Goal: Transaction & Acquisition: Purchase product/service

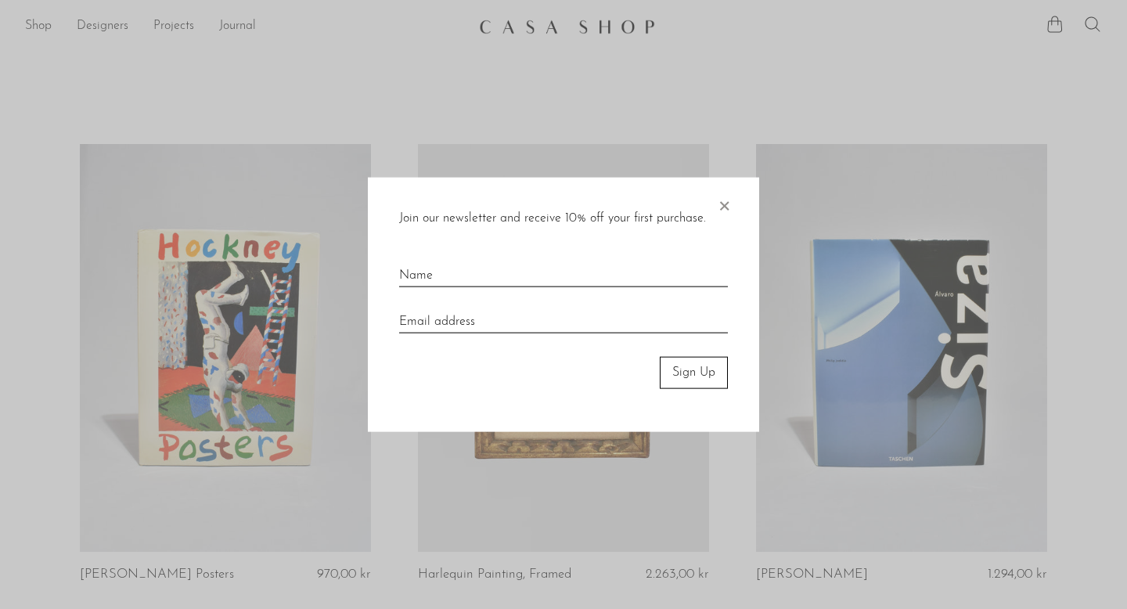
click at [720, 200] on span "×" at bounding box center [724, 203] width 16 height 50
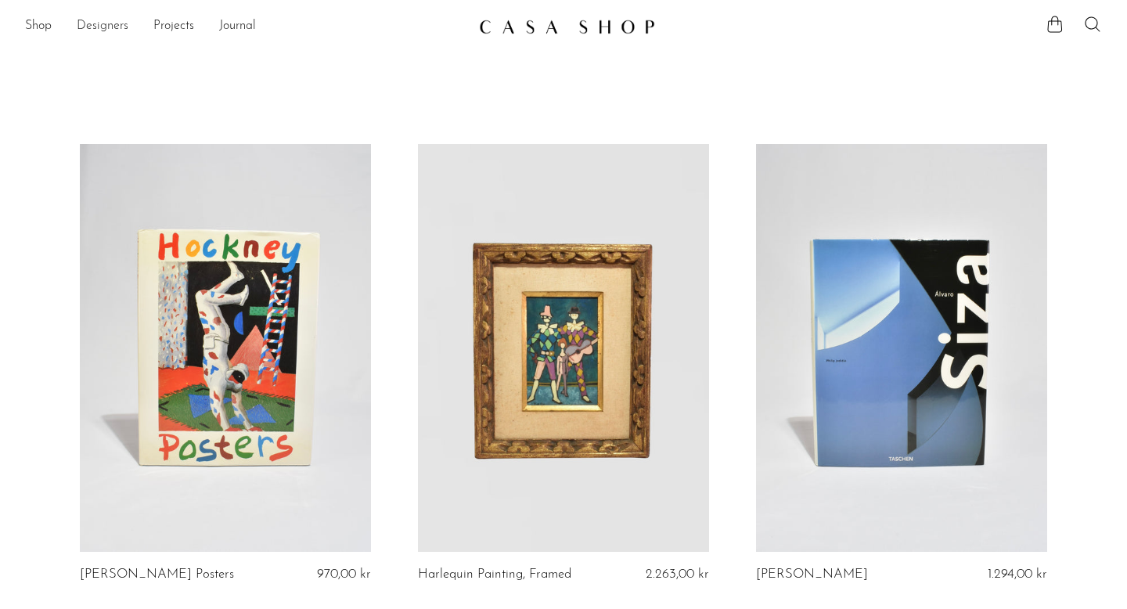
click at [95, 26] on link "Designers" at bounding box center [103, 26] width 52 height 20
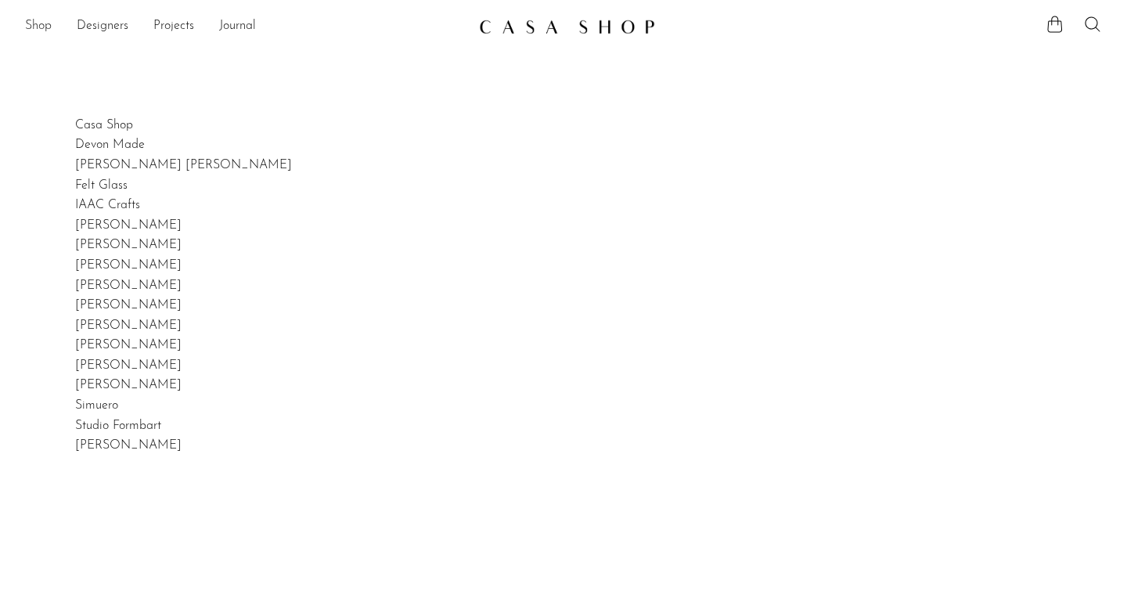
click at [40, 25] on link "Shop" at bounding box center [38, 26] width 27 height 20
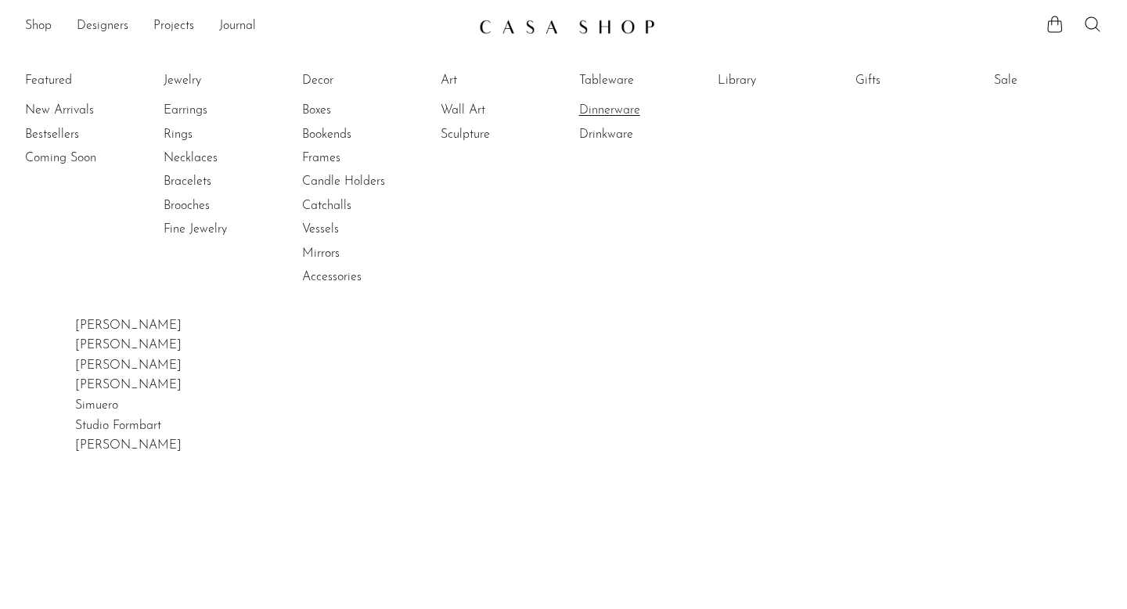
click at [606, 108] on link "Dinnerware" at bounding box center [637, 110] width 117 height 17
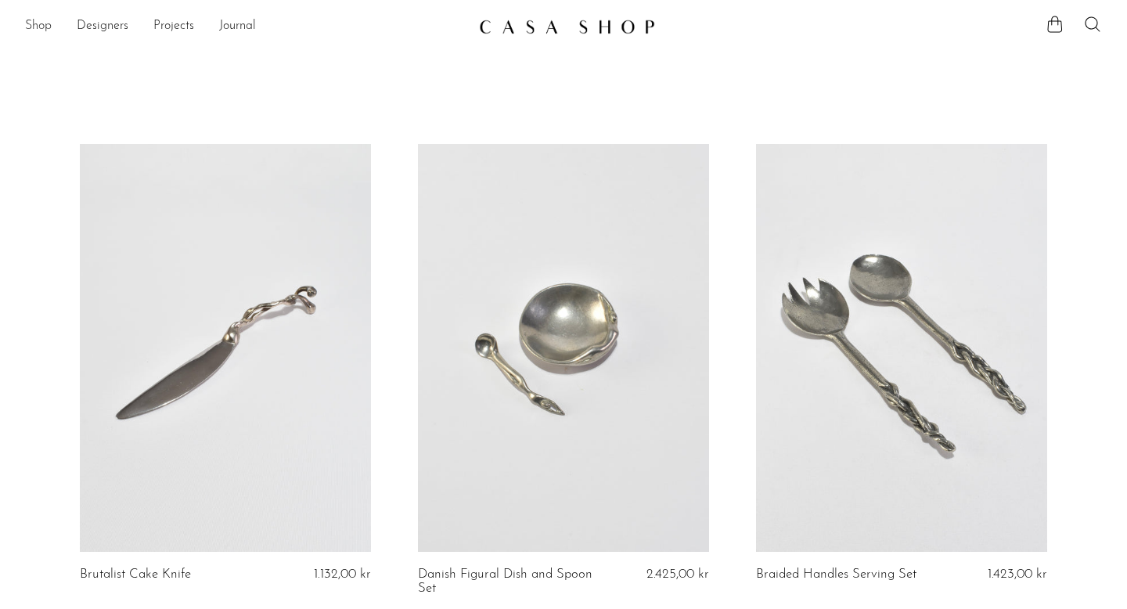
click at [34, 27] on link "Shop" at bounding box center [38, 26] width 27 height 20
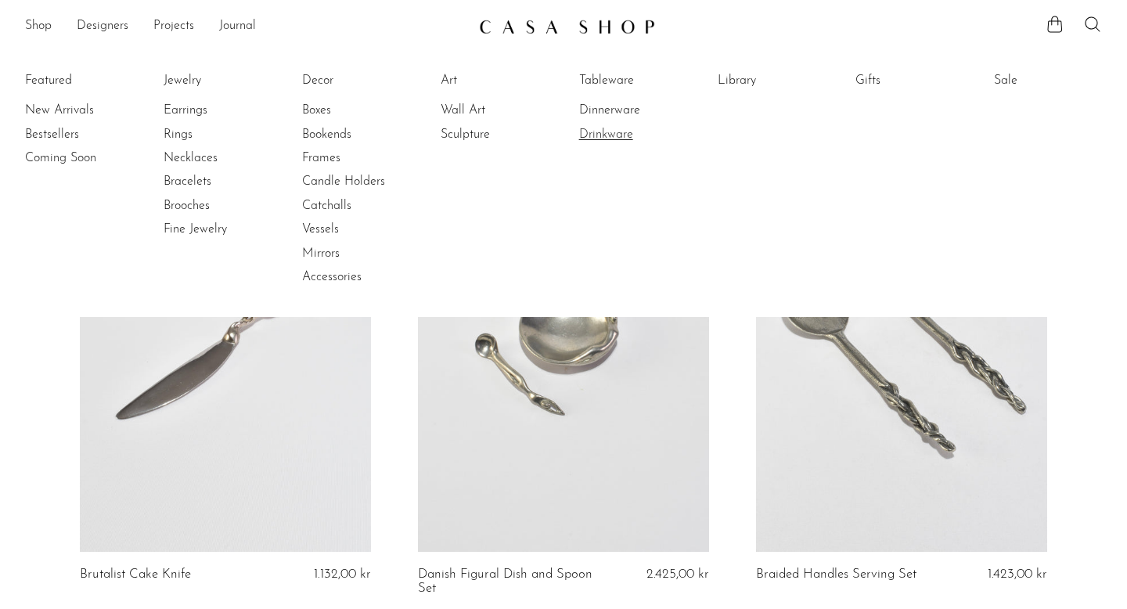
click at [602, 135] on link "Drinkware" at bounding box center [637, 134] width 117 height 17
